Goal: Navigation & Orientation: Find specific page/section

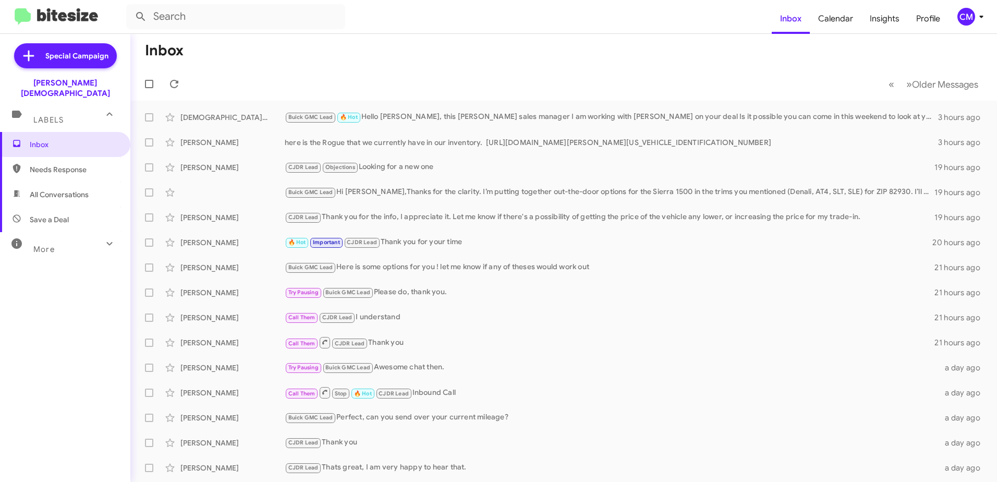
click at [76, 164] on span "Needs Response" at bounding box center [74, 169] width 89 height 10
type input "in:needs-response"
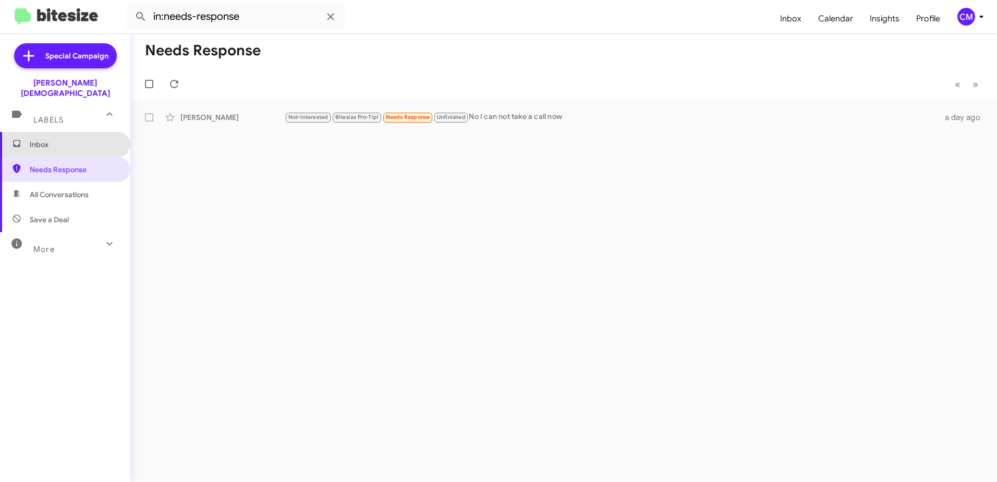
click at [88, 139] on span "Inbox" at bounding box center [74, 144] width 89 height 10
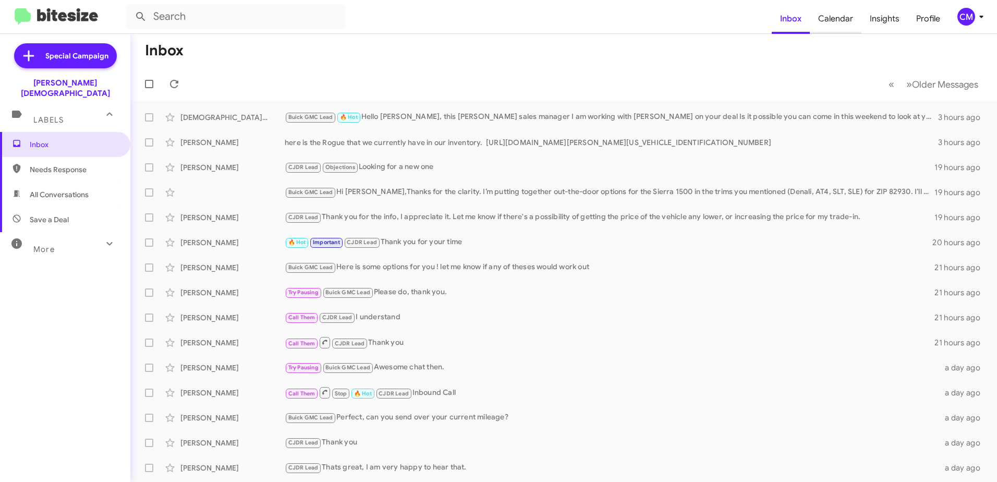
click at [826, 25] on span "Calendar" at bounding box center [836, 19] width 52 height 30
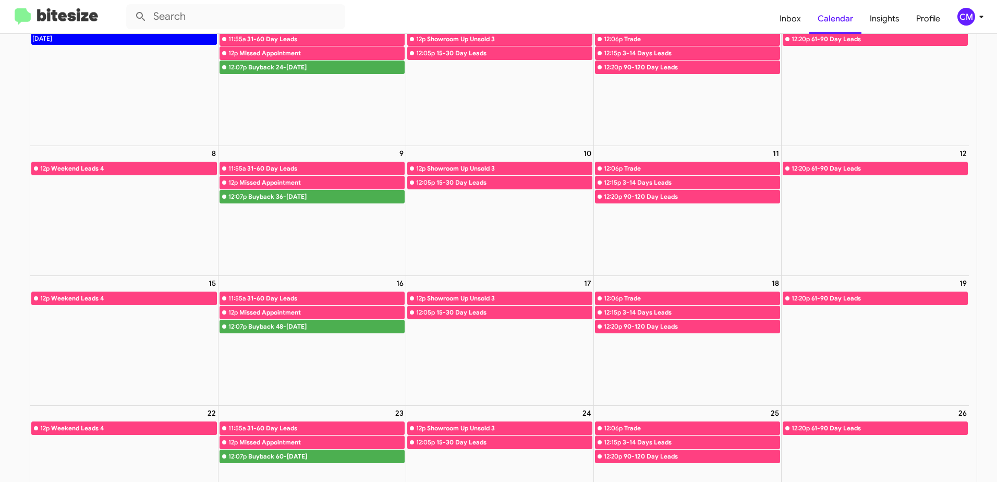
scroll to position [104, 0]
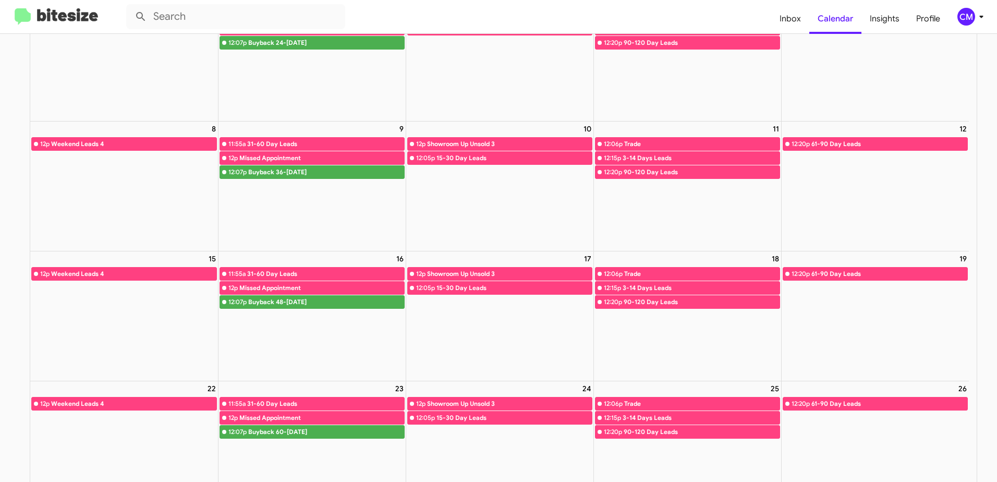
click at [67, 15] on img at bounding box center [56, 16] width 83 height 17
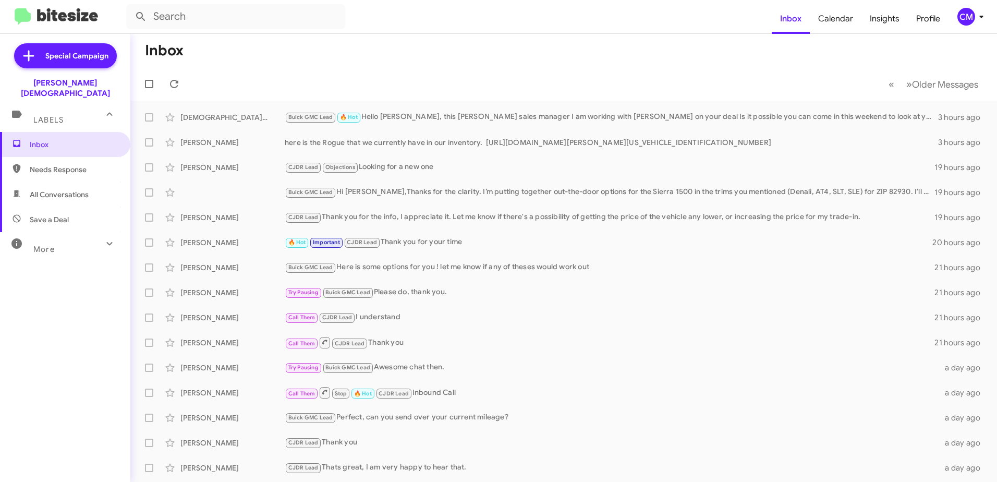
click at [60, 238] on div "More" at bounding box center [54, 244] width 93 height 19
click at [62, 189] on span "All Conversations" at bounding box center [59, 194] width 59 height 10
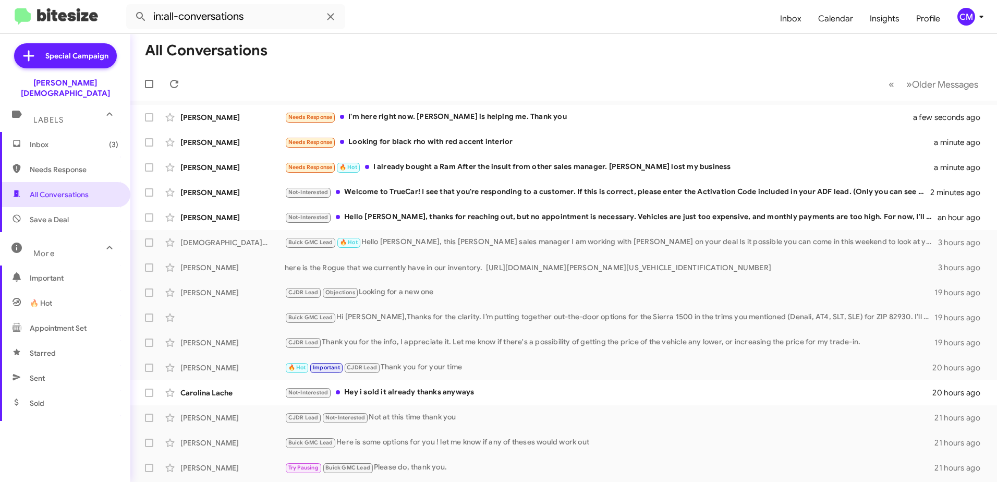
click at [46, 365] on span "Sent" at bounding box center [65, 377] width 130 height 25
type input "in:sent"
